Goal: Transaction & Acquisition: Book appointment/travel/reservation

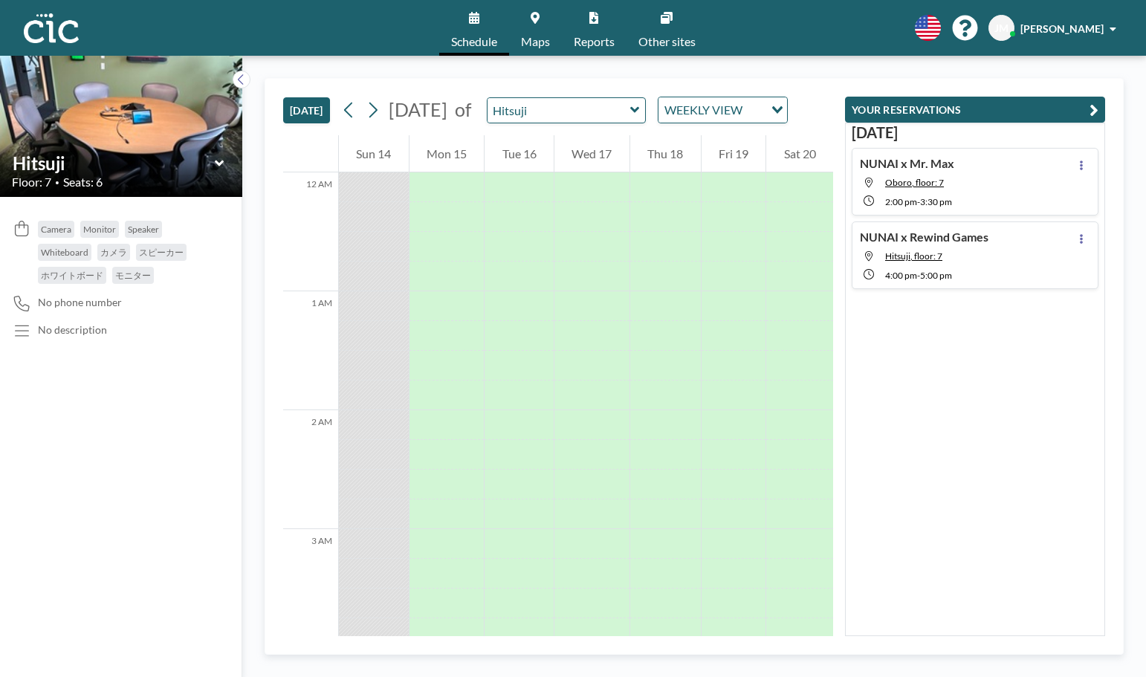
scroll to position [1248, 0]
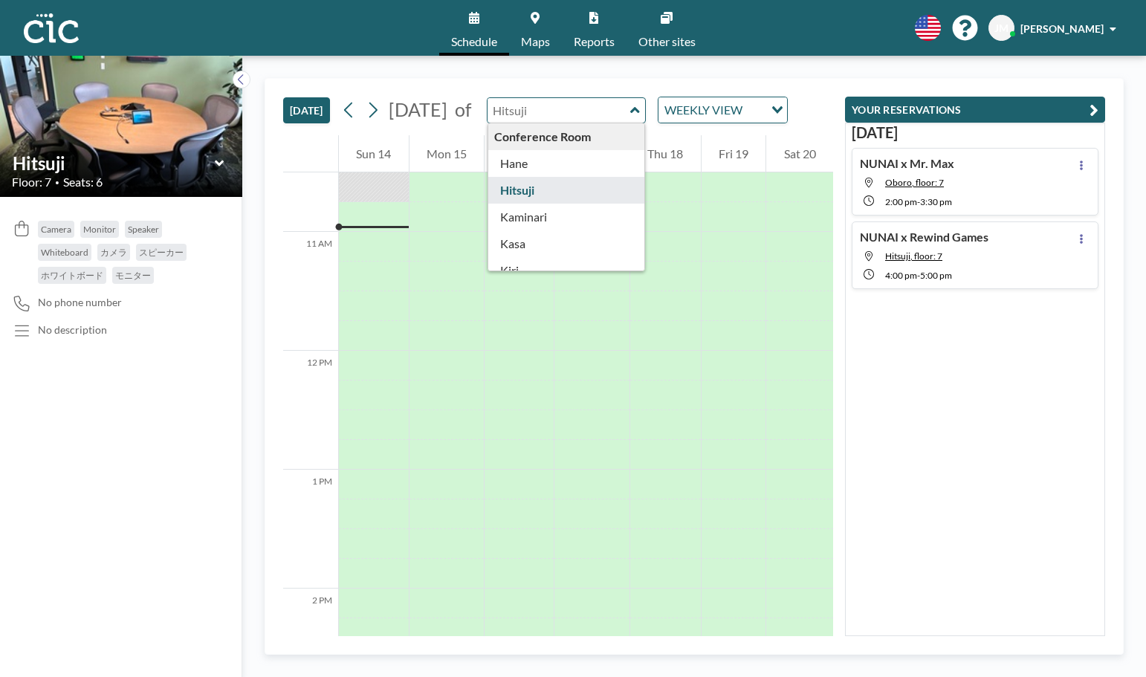
click at [630, 123] on input "text" at bounding box center [558, 110] width 143 height 25
type input "Hitsuji"
click at [530, 33] on link "Maps" at bounding box center [535, 28] width 53 height 56
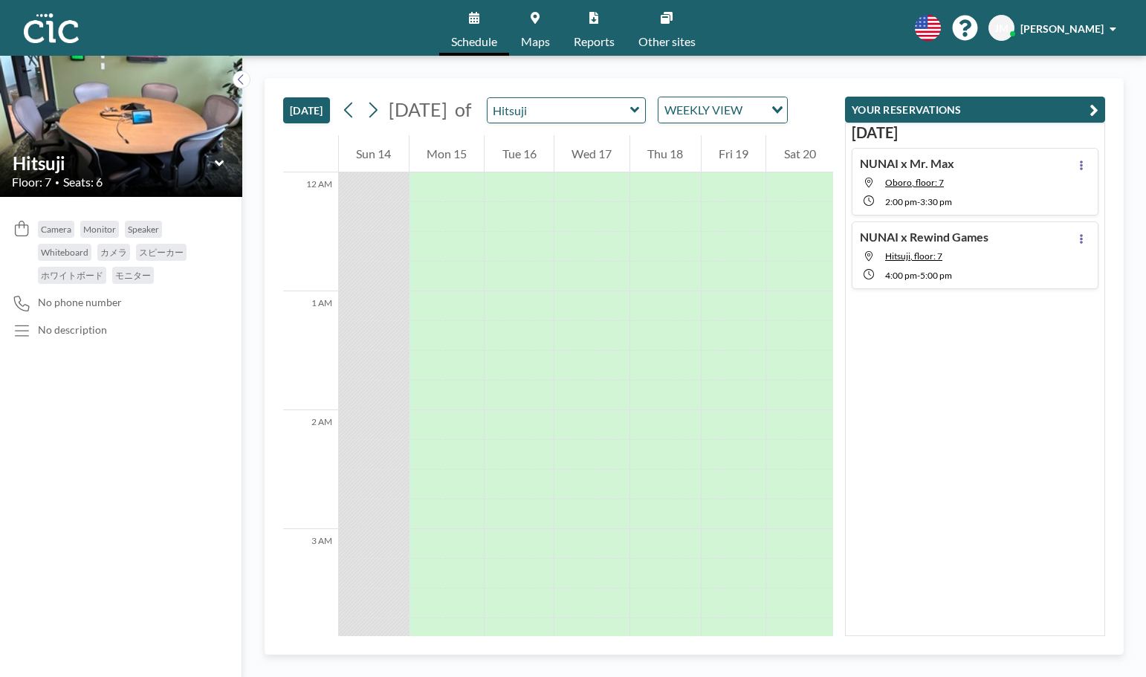
scroll to position [1278, 0]
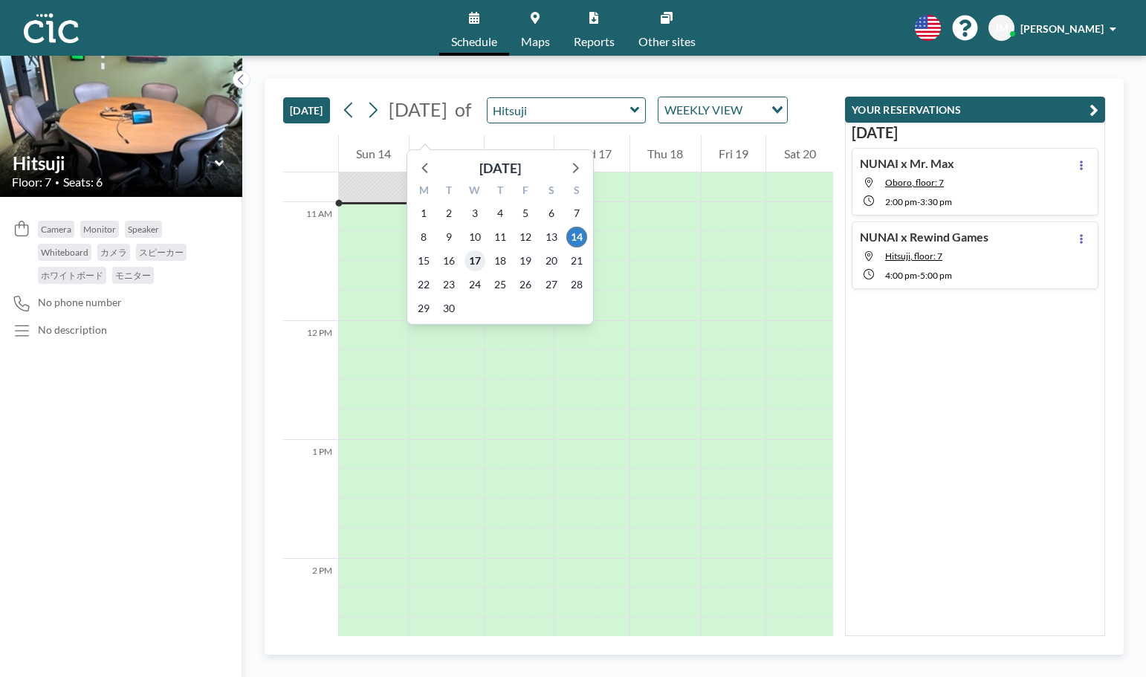
click at [476, 260] on span "17" at bounding box center [474, 260] width 21 height 21
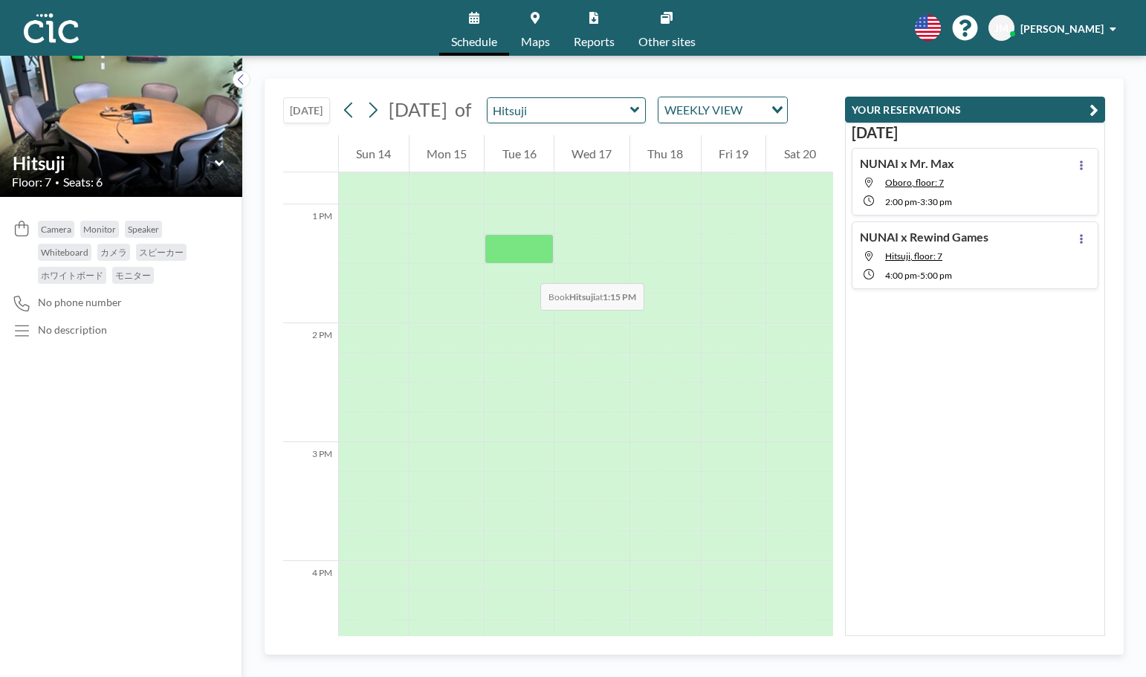
scroll to position [1527, 0]
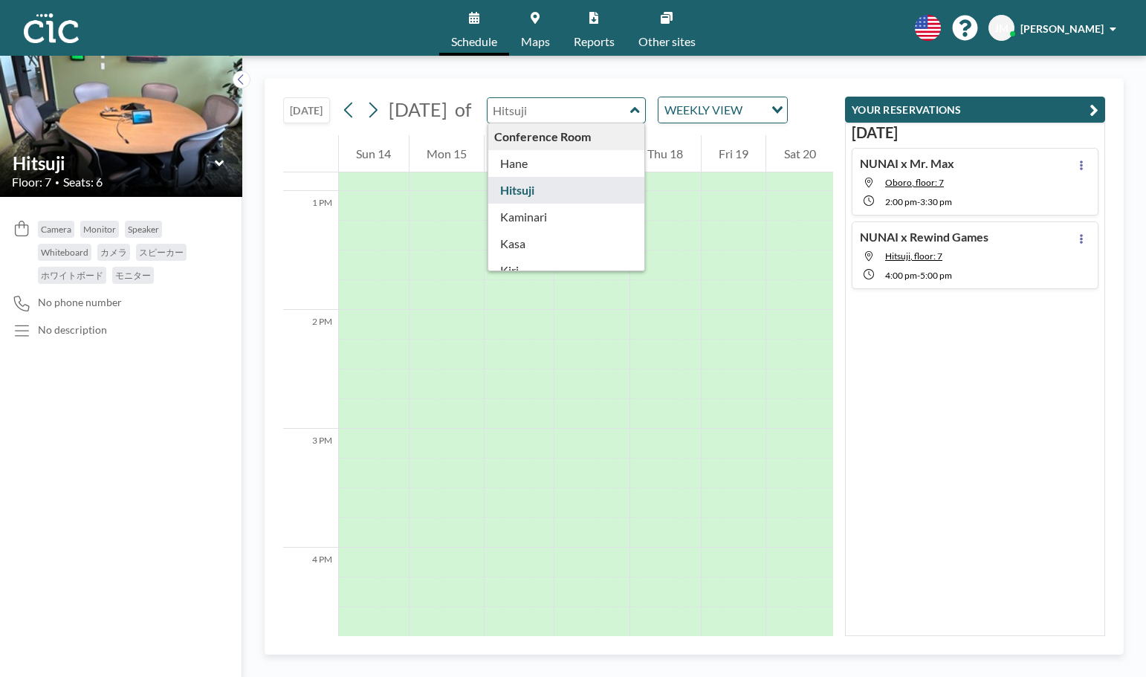
click at [615, 118] on input "text" at bounding box center [558, 110] width 143 height 25
type input "Hane"
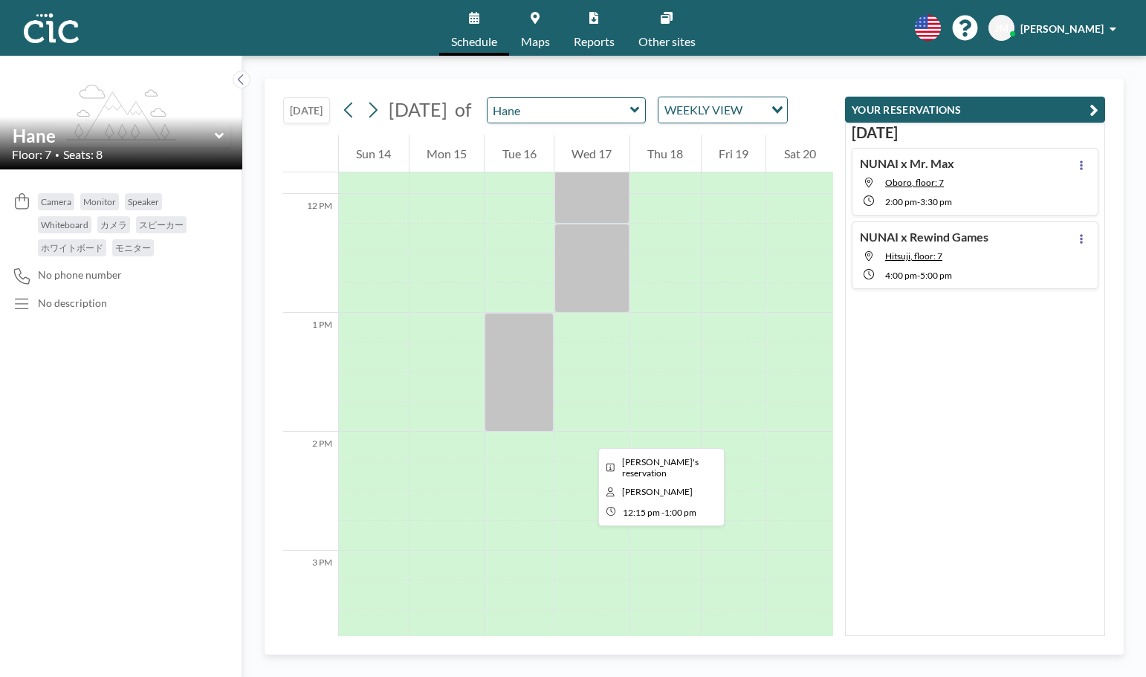
scroll to position [1433, 0]
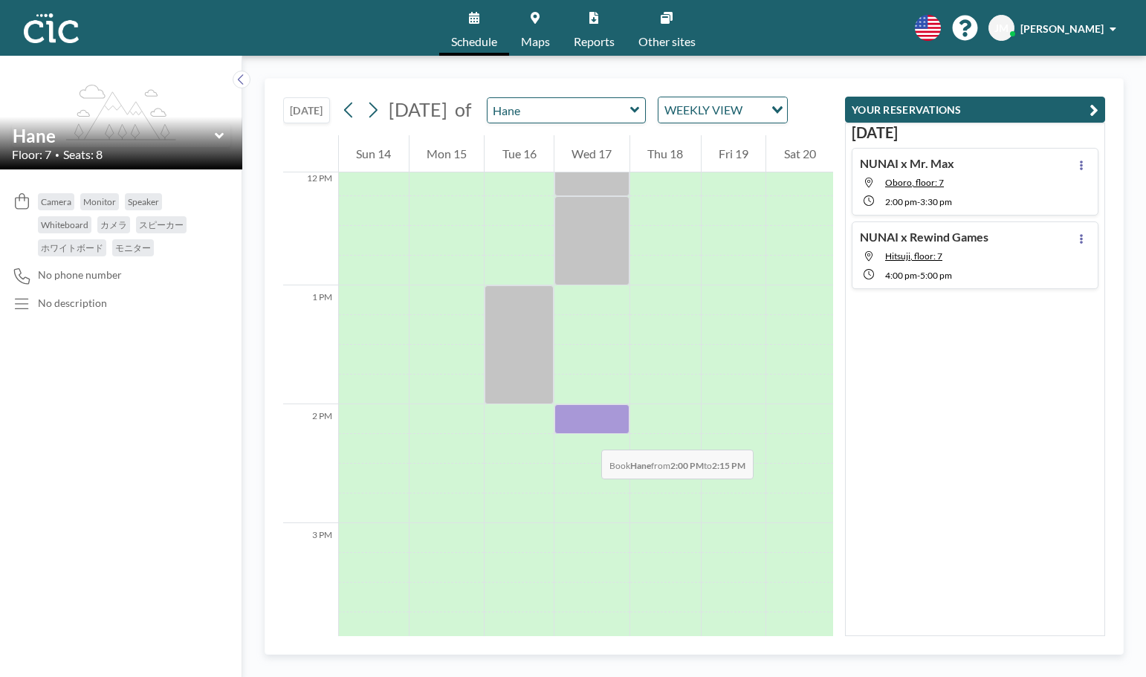
click at [586, 434] on div at bounding box center [591, 419] width 75 height 30
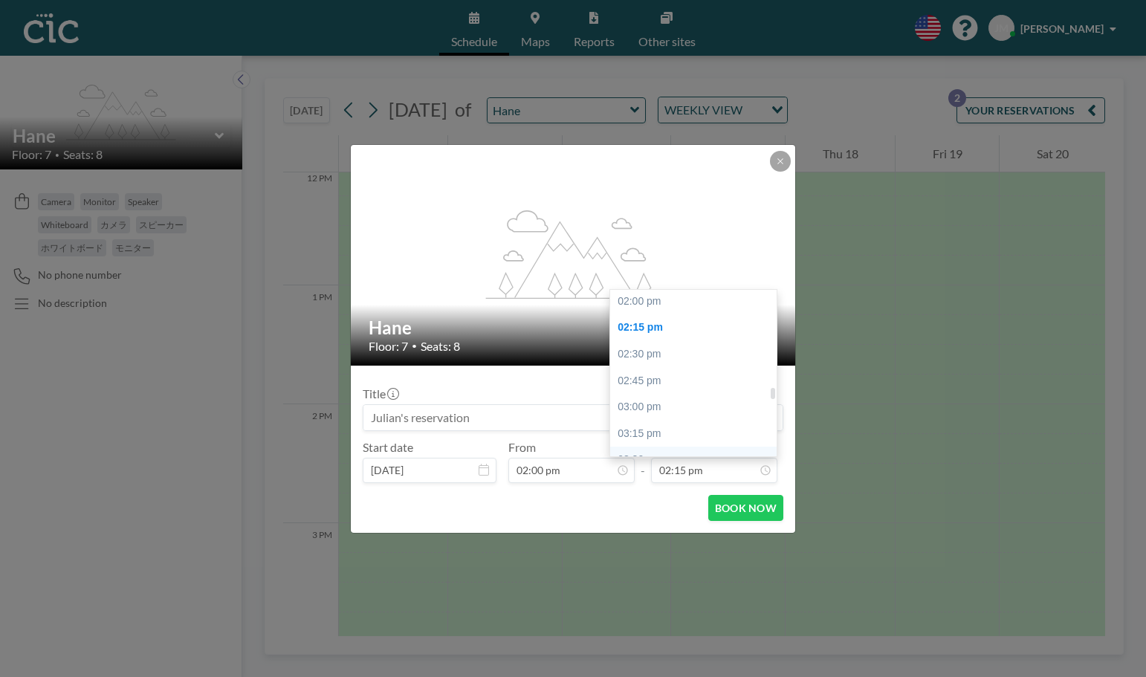
scroll to position [1491, 0]
click at [724, 438] on div "03:30 pm" at bounding box center [693, 451] width 166 height 27
type input "03:30 pm"
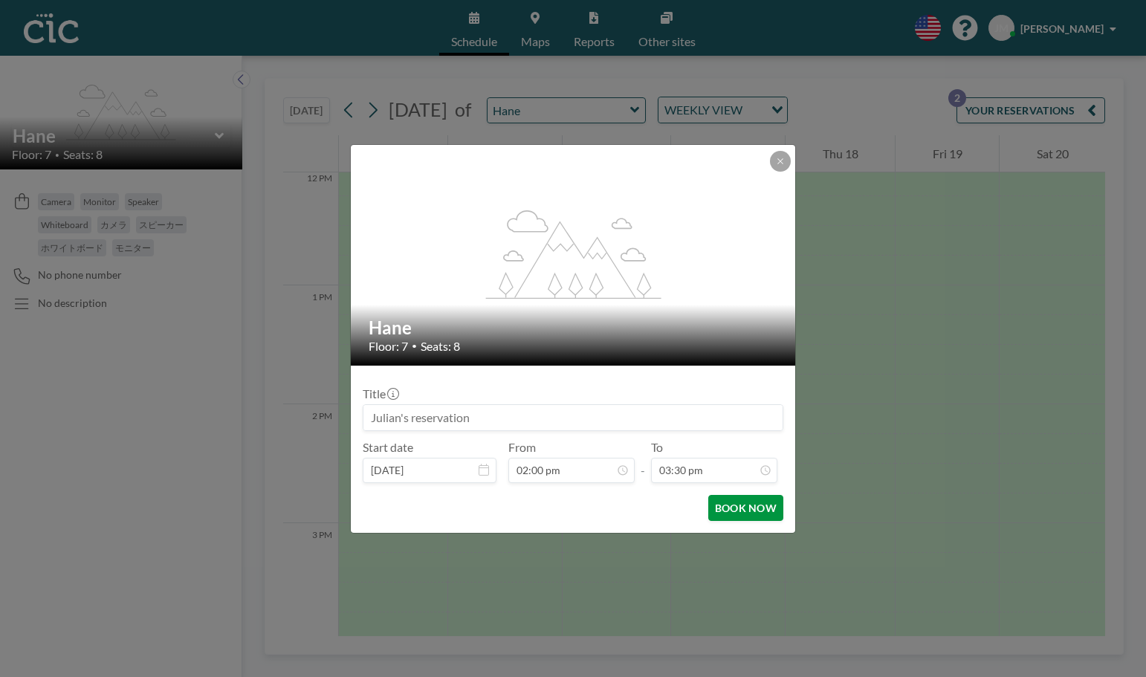
click at [741, 511] on button "BOOK NOW" at bounding box center [745, 508] width 75 height 26
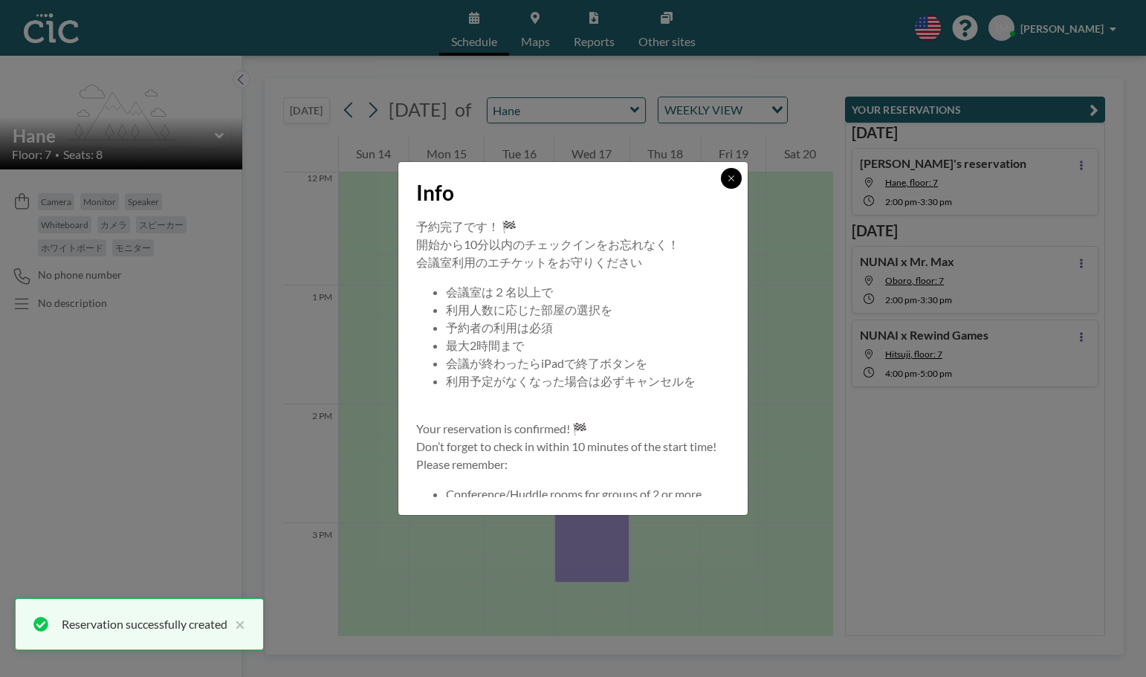
click at [729, 180] on icon at bounding box center [731, 178] width 9 height 9
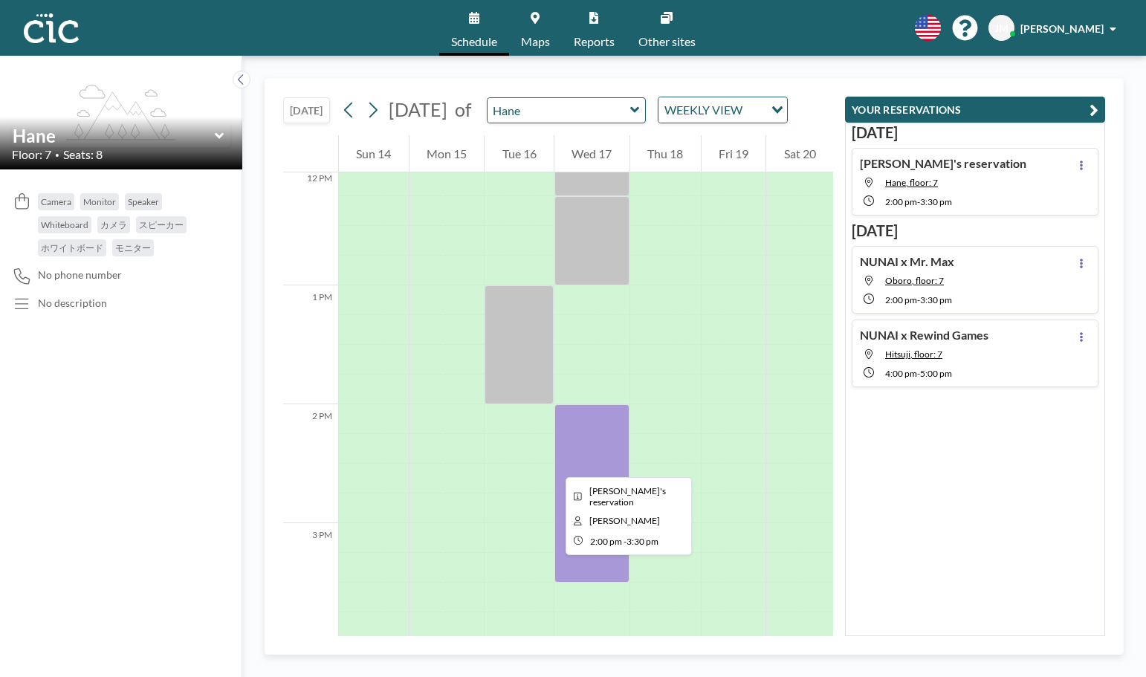
click at [554, 464] on div at bounding box center [591, 493] width 75 height 178
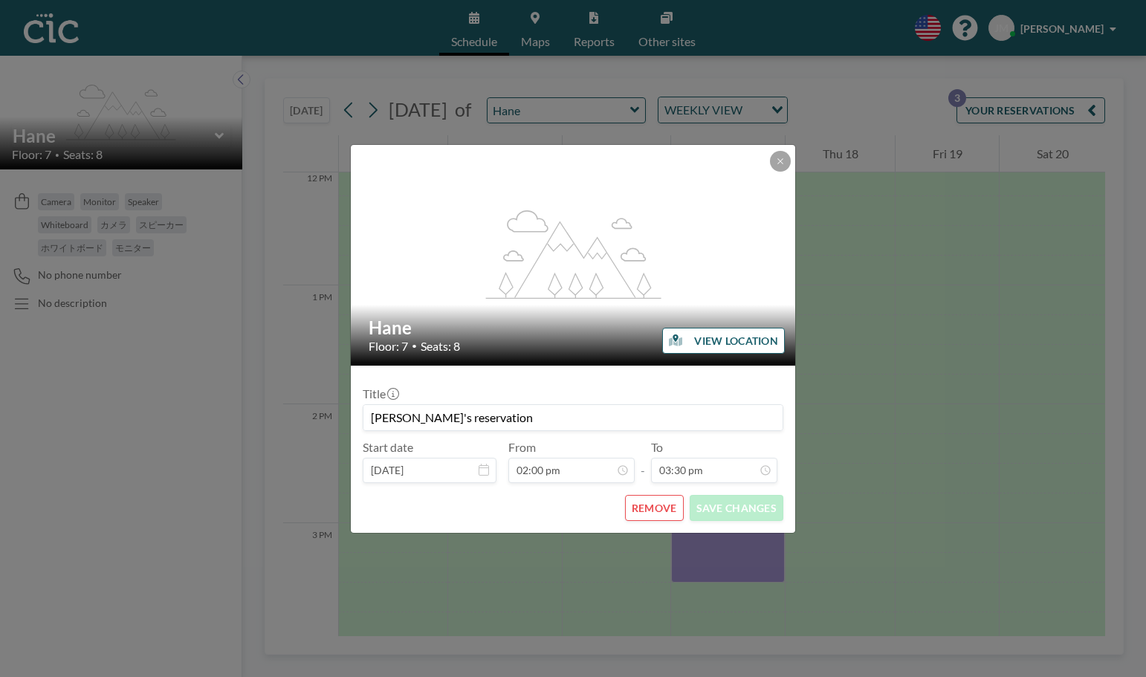
scroll to position [1457, 0]
drag, startPoint x: 509, startPoint y: 414, endPoint x: 337, endPoint y: 387, distance: 173.7
click at [337, 387] on div "flex-grow: 1.2; Hane Floor: 7 • Seats: 8 VIEW LOCATION Title Julian's reservati…" at bounding box center [573, 338] width 1146 height 677
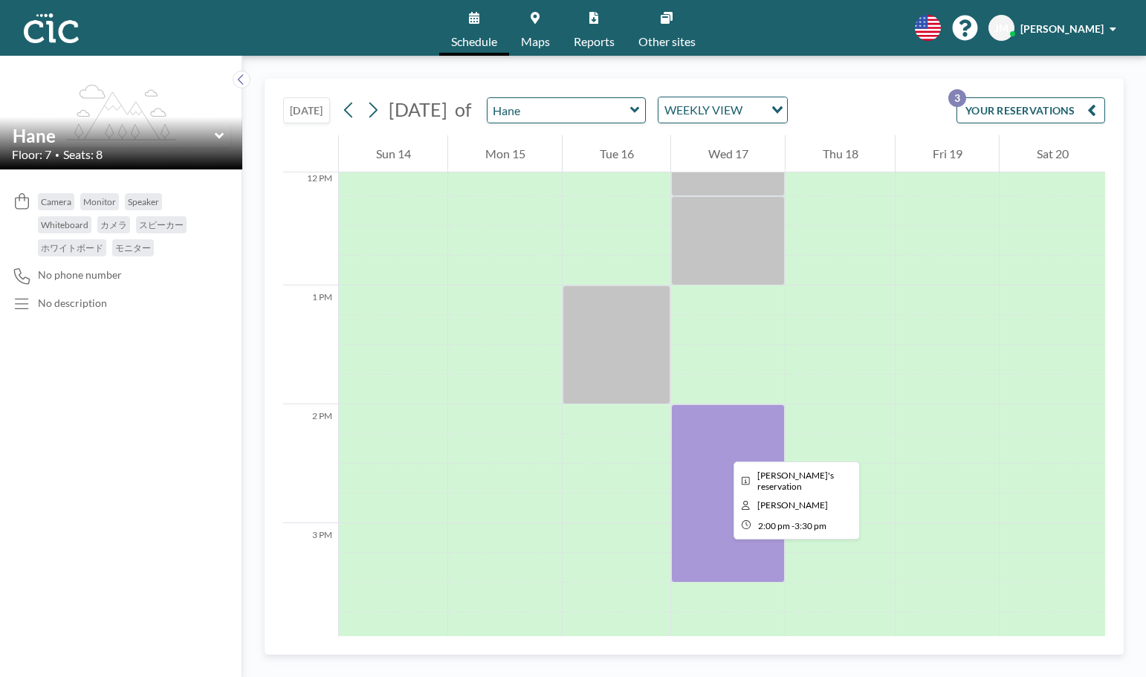
click at [722, 448] on div at bounding box center [728, 493] width 114 height 178
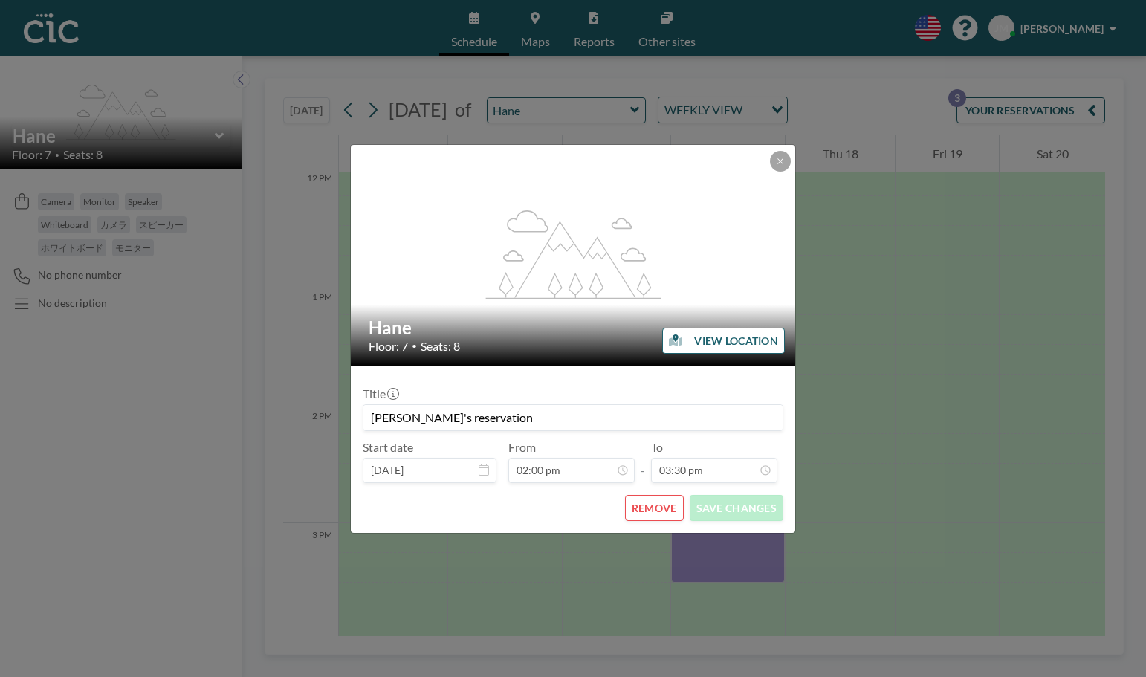
drag, startPoint x: 511, startPoint y: 415, endPoint x: 467, endPoint y: 406, distance: 44.9
click at [467, 406] on input "Julian's reservation" at bounding box center [572, 417] width 419 height 25
paste input "NUNAI x The Zen Samurai x StartUp Partner x (KOKIN)"
type input "NUNAI x The Zen Samurai x StartUp Partner x (KOKIN)"
click at [718, 505] on button "SAVE CHANGES" at bounding box center [737, 508] width 94 height 26
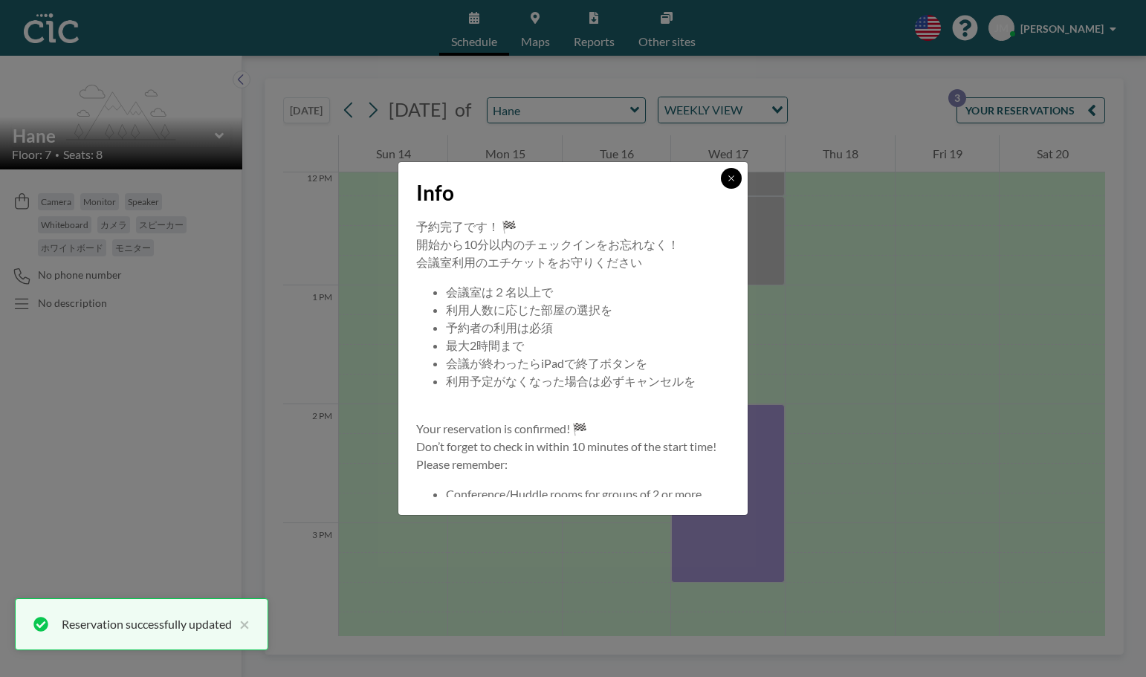
click at [728, 177] on icon at bounding box center [731, 178] width 9 height 9
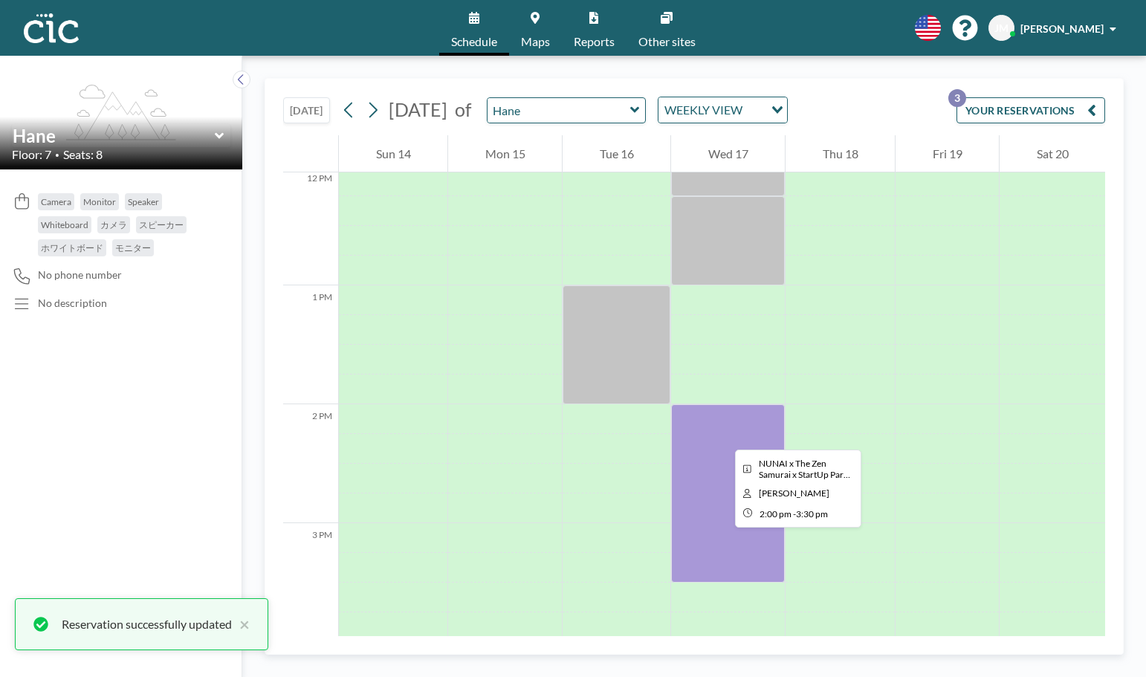
click at [723, 436] on div at bounding box center [728, 493] width 114 height 178
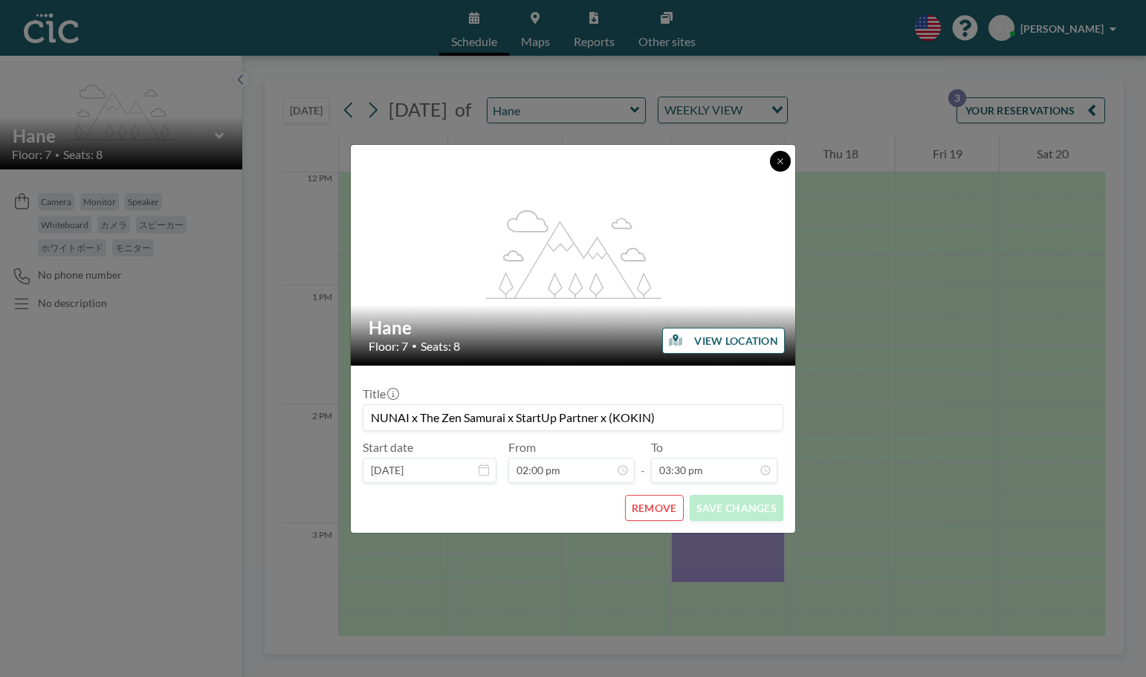
click at [772, 161] on button at bounding box center [780, 161] width 21 height 21
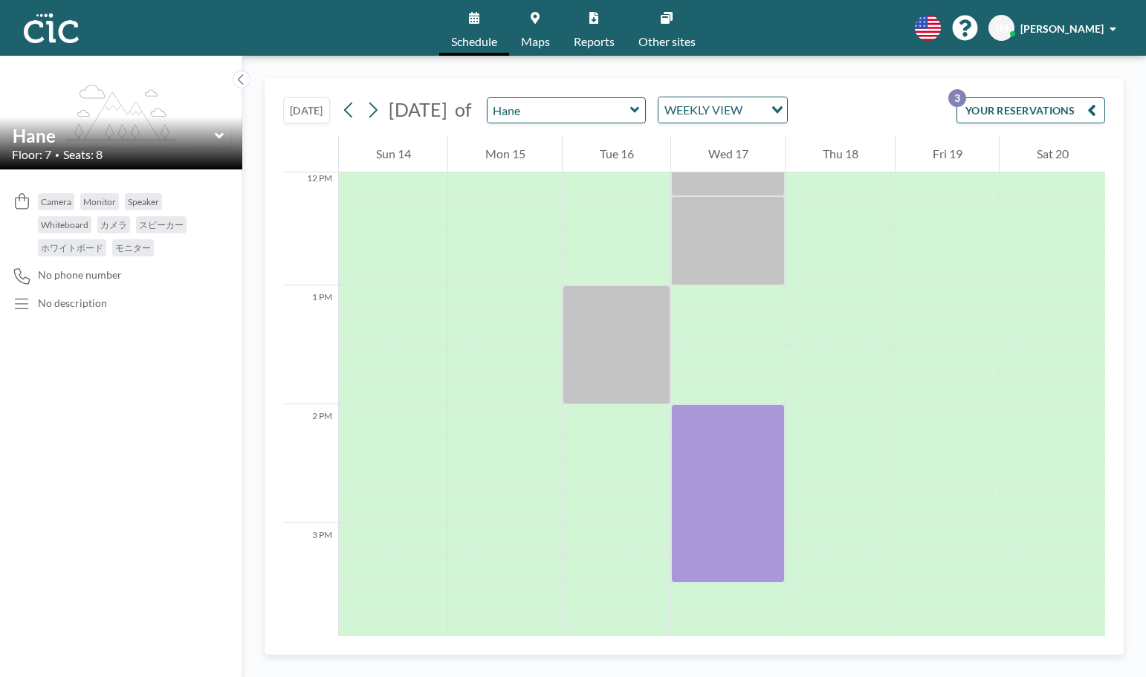
click at [988, 108] on button "YOUR RESERVATIONS 3" at bounding box center [1030, 110] width 149 height 26
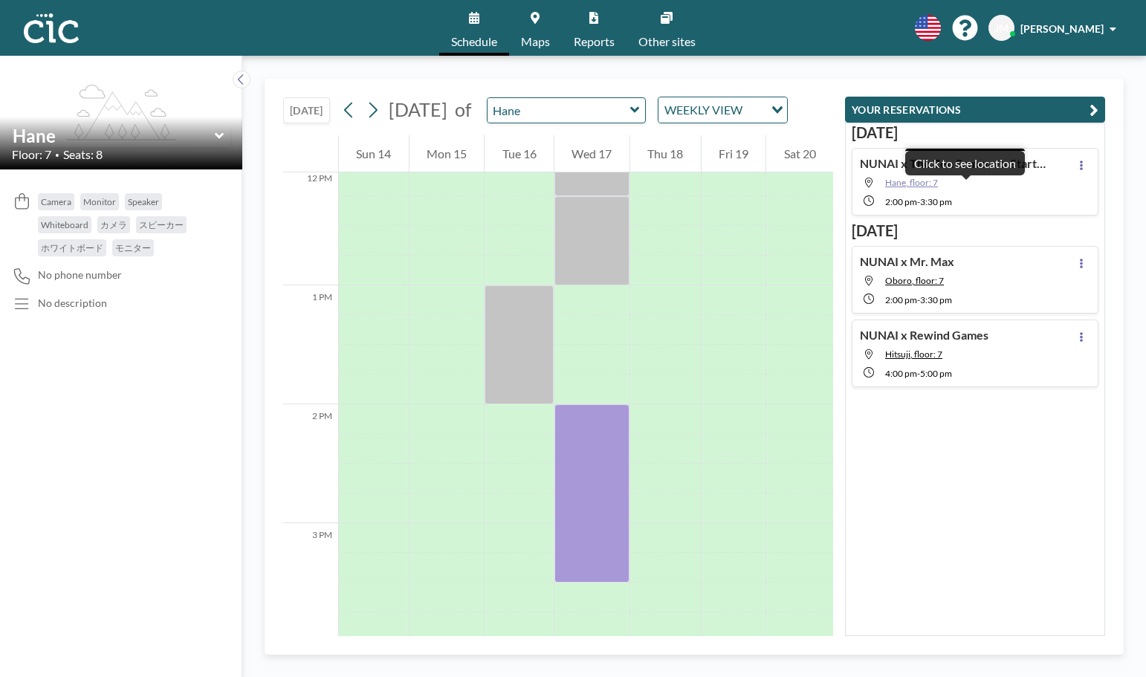
click at [918, 186] on span "Hane, floor: 7" at bounding box center [911, 182] width 53 height 11
